Goal: Find specific page/section

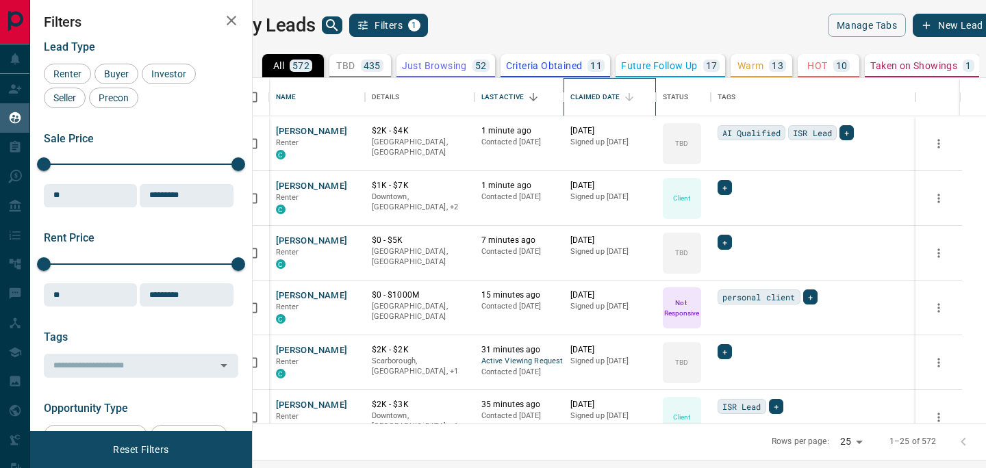
click at [620, 94] on div "Claimed Date" at bounding box center [595, 97] width 50 height 38
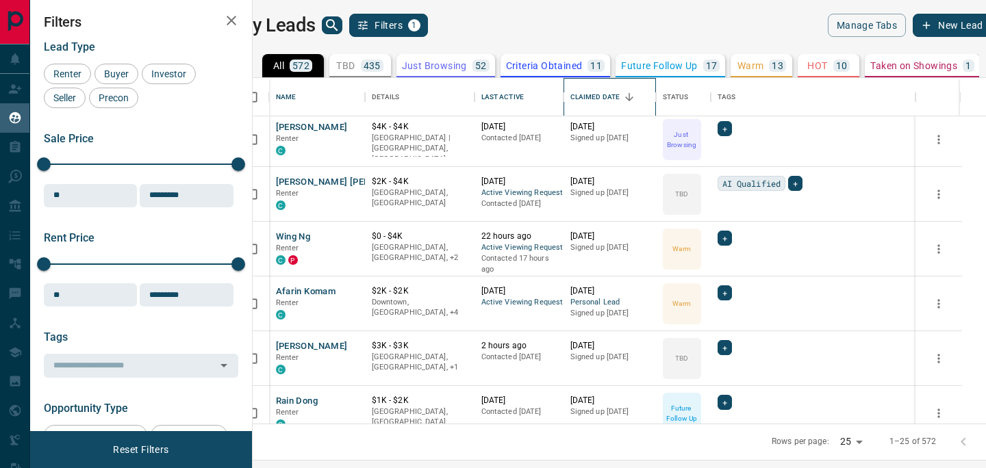
scroll to position [1022, 0]
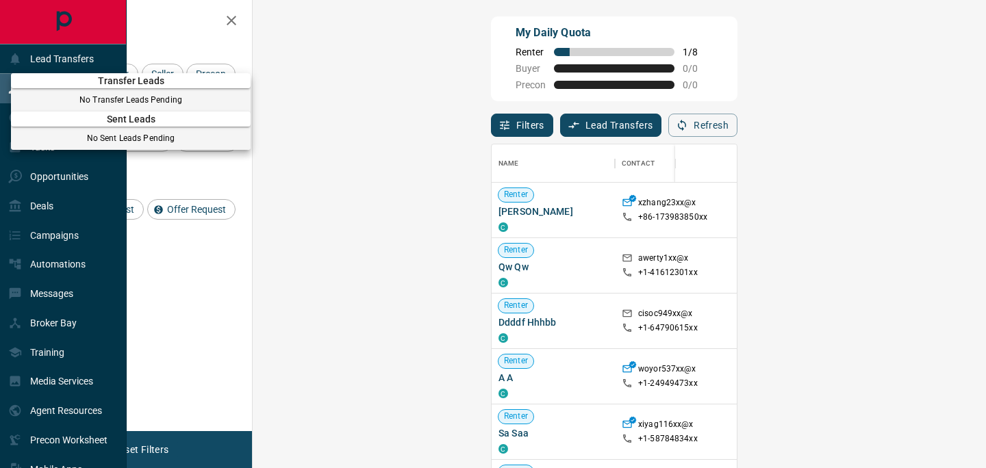
scroll to position [353, 704]
click at [234, 12] on div at bounding box center [493, 234] width 986 height 468
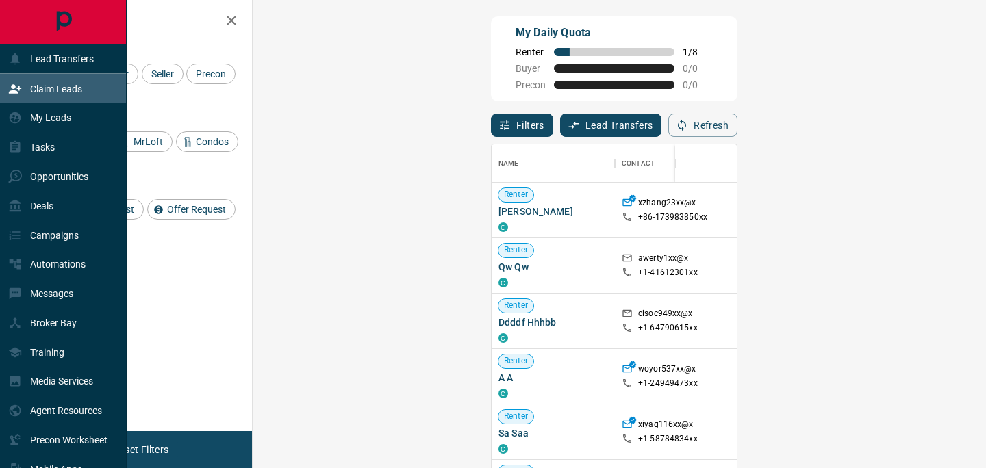
click at [233, 18] on icon "button" at bounding box center [232, 21] width 10 height 10
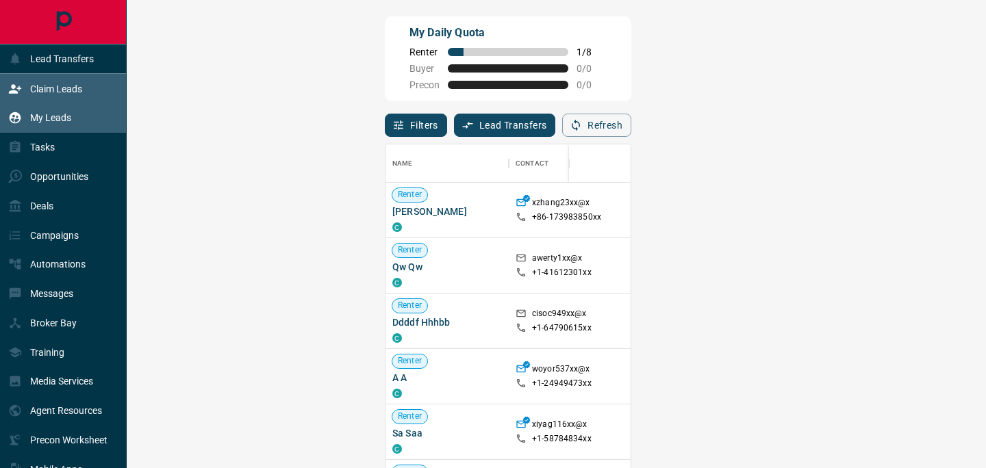
scroll to position [353, 916]
click at [62, 116] on p "My Leads" at bounding box center [50, 117] width 41 height 11
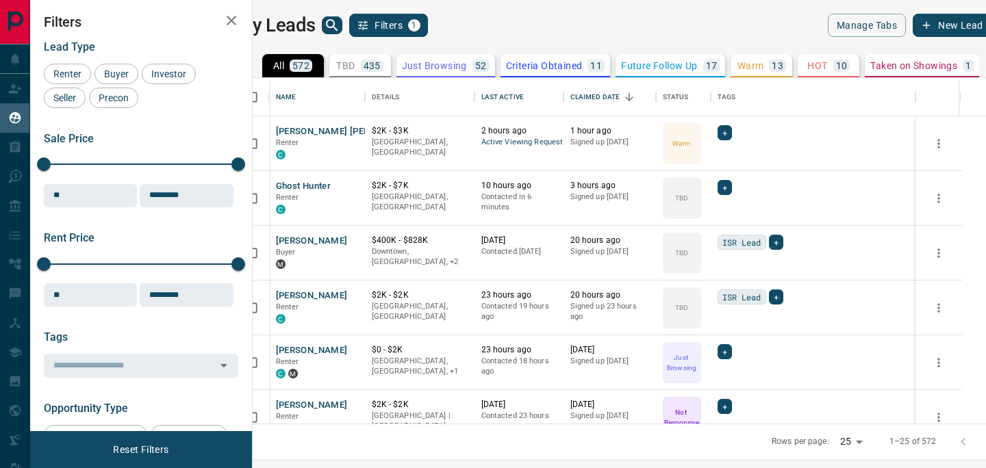
scroll to position [346, 727]
click at [338, 26] on icon "search button" at bounding box center [332, 25] width 12 height 12
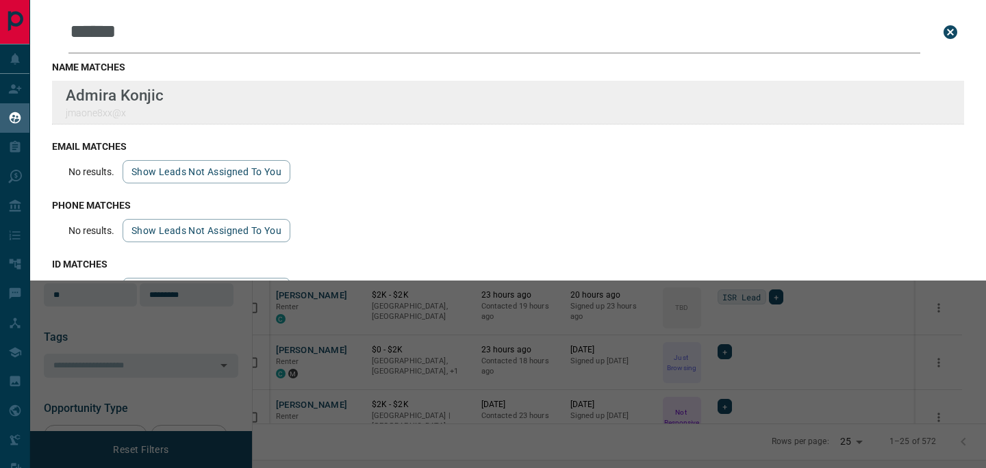
type input "******"
click at [0, 0] on div "Lead Transfers Claim Leads My Leads Tasks Opportunities Deals Campaigns Automat…" at bounding box center [493, 225] width 986 height 451
